Goal: Task Accomplishment & Management: Manage account settings

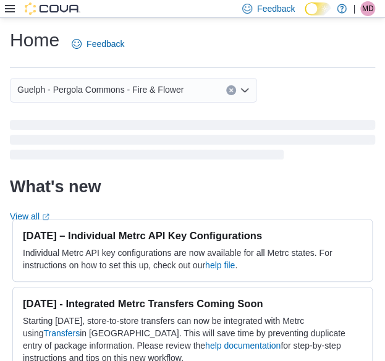
click at [364, 5] on span "MD" at bounding box center [368, 8] width 12 height 15
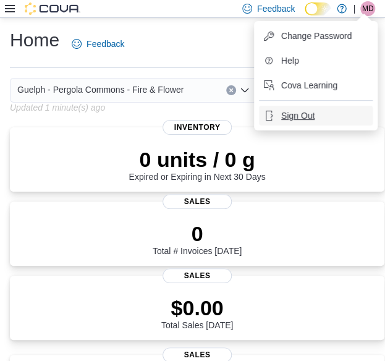
click at [323, 120] on button "Sign Out" at bounding box center [316, 116] width 114 height 20
